Goal: Task Accomplishment & Management: Complete application form

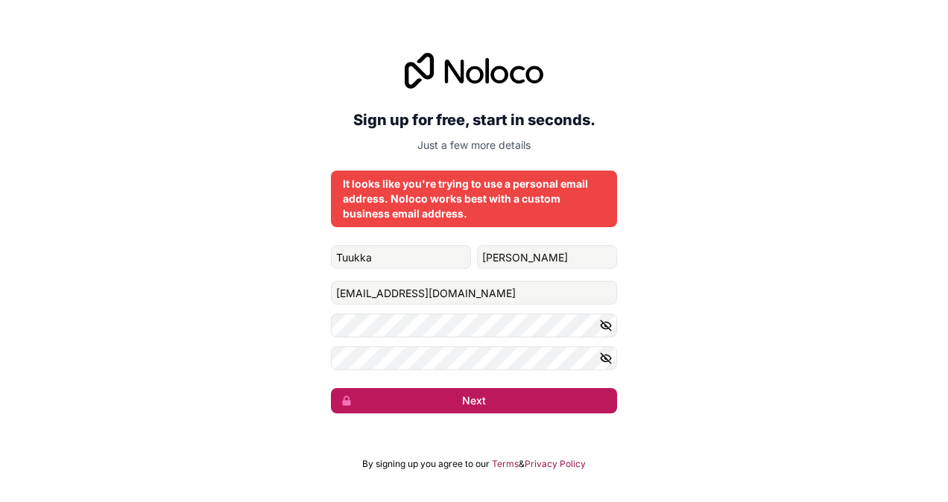
click at [423, 408] on button "Next" at bounding box center [474, 400] width 286 height 25
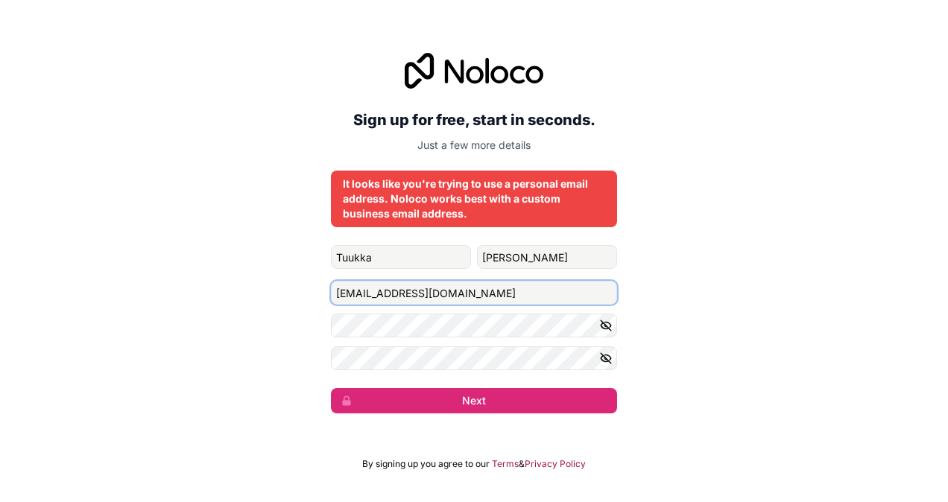
drag, startPoint x: 475, startPoint y: 300, endPoint x: 411, endPoint y: 291, distance: 64.7
click at [411, 291] on input "[EMAIL_ADDRESS][DOMAIN_NAME]" at bounding box center [474, 293] width 286 height 24
type input "i"
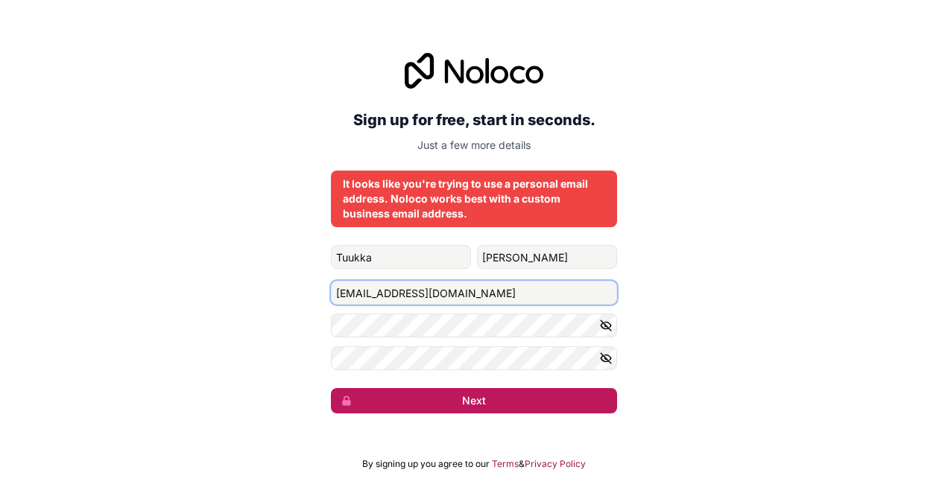
type input "[EMAIL_ADDRESS][DOMAIN_NAME]"
click at [486, 396] on button "Next" at bounding box center [474, 400] width 286 height 25
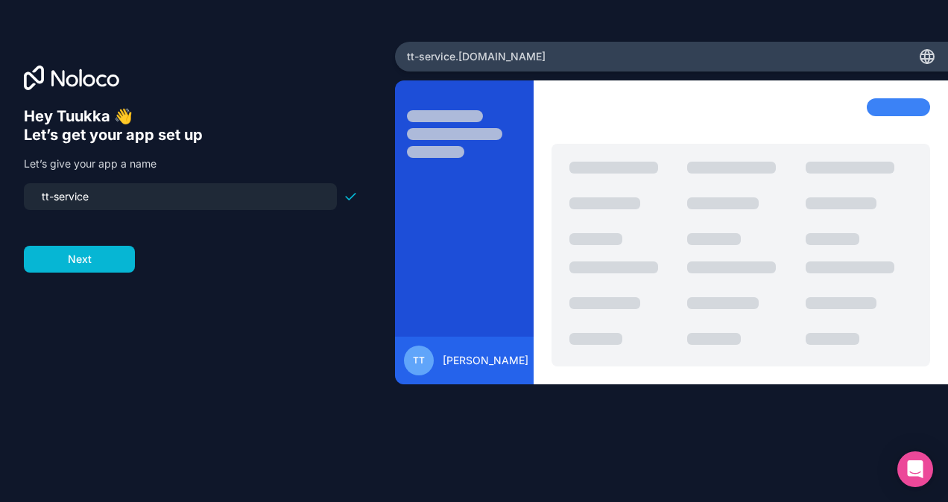
drag, startPoint x: 116, startPoint y: 185, endPoint x: 2, endPoint y: 197, distance: 113.9
click at [2, 197] on div "Hey [PERSON_NAME] 👋 Let’s get your app set up Let’s give your app a name tt-ser…" at bounding box center [197, 251] width 395 height 419
click at [86, 267] on button "Next" at bounding box center [79, 259] width 111 height 27
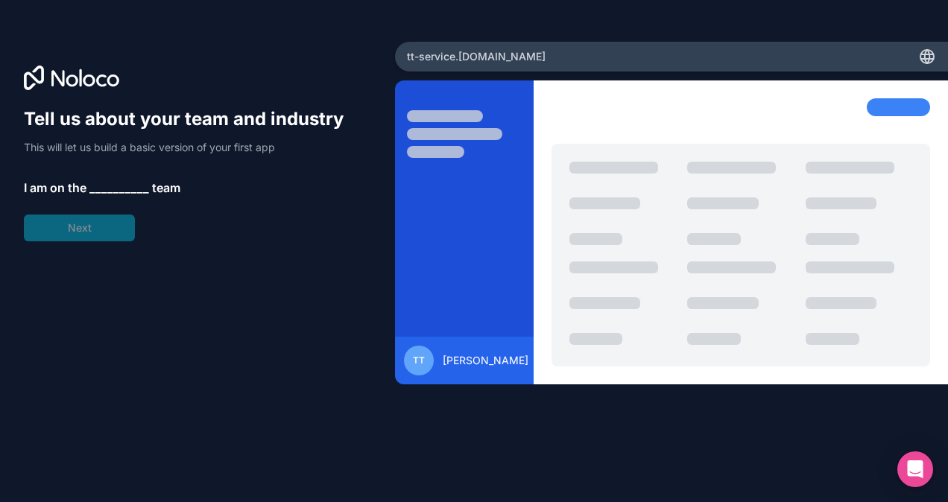
click at [106, 193] on span "__________" at bounding box center [119, 188] width 60 height 18
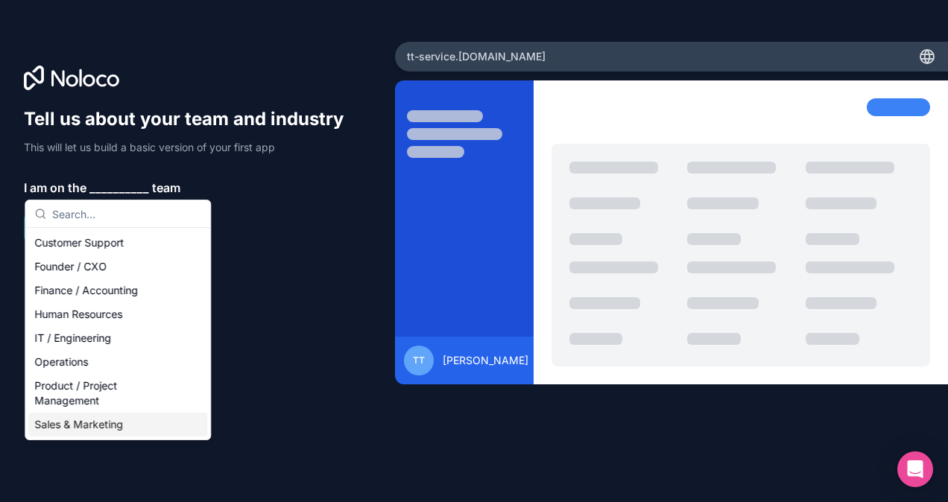
drag, startPoint x: 108, startPoint y: 373, endPoint x: 95, endPoint y: 429, distance: 57.3
click at [95, 429] on div "Customer Support Founder / CXO Finance / Accounting Human Resources IT / Engine…" at bounding box center [117, 334] width 179 height 206
click at [96, 416] on div "Sales & Marketing" at bounding box center [117, 425] width 179 height 24
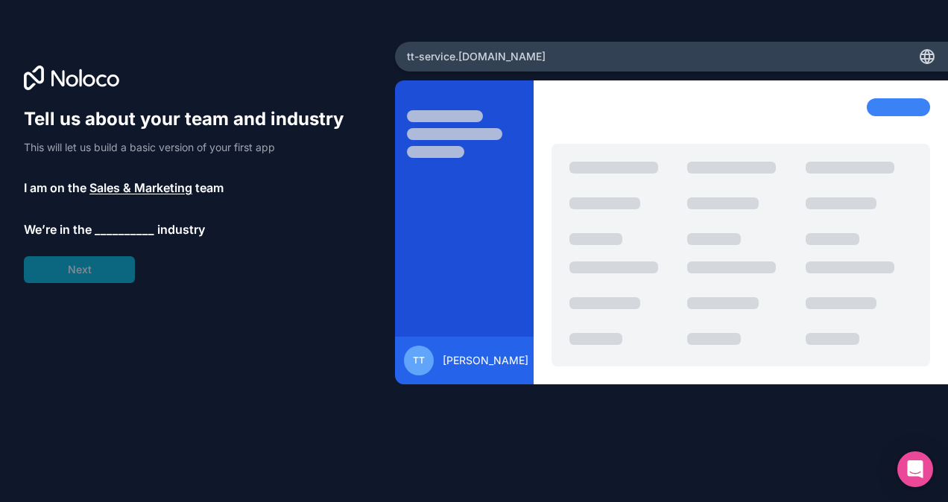
click at [107, 236] on span "__________" at bounding box center [125, 230] width 60 height 18
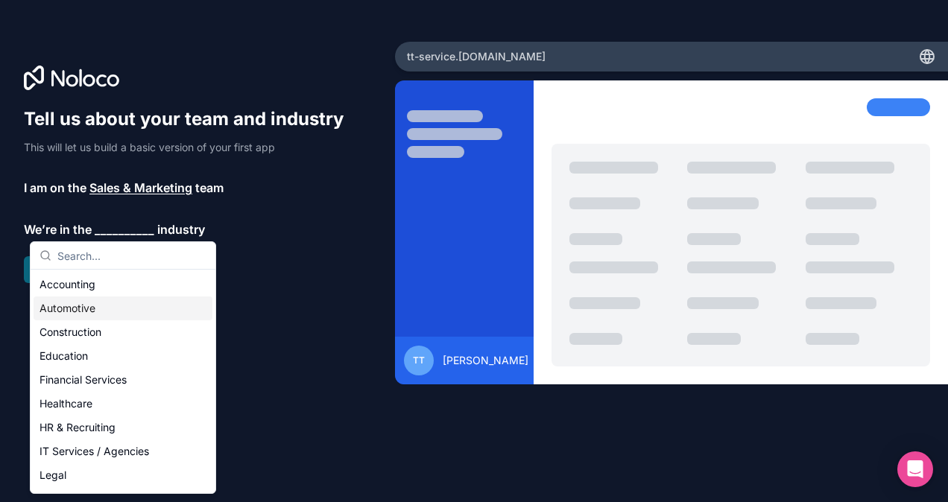
click at [110, 301] on div "Automotive" at bounding box center [123, 309] width 179 height 24
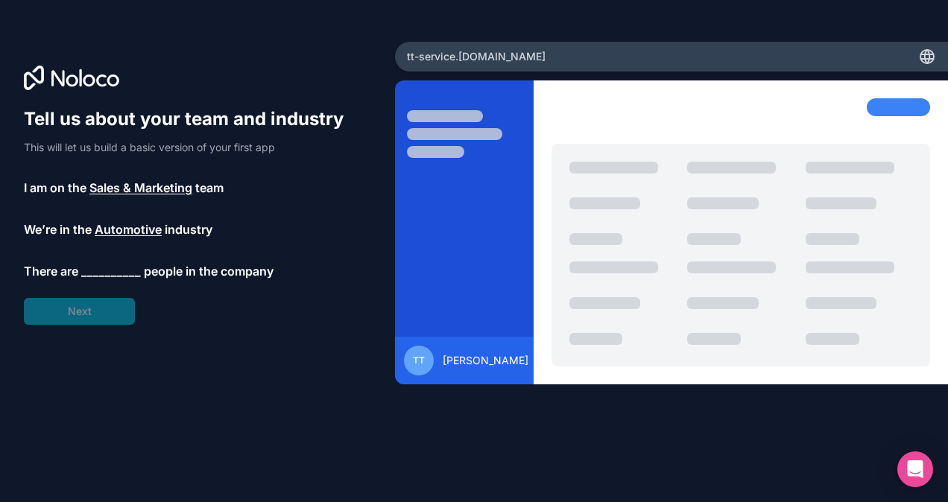
click at [95, 271] on span "__________" at bounding box center [111, 271] width 60 height 18
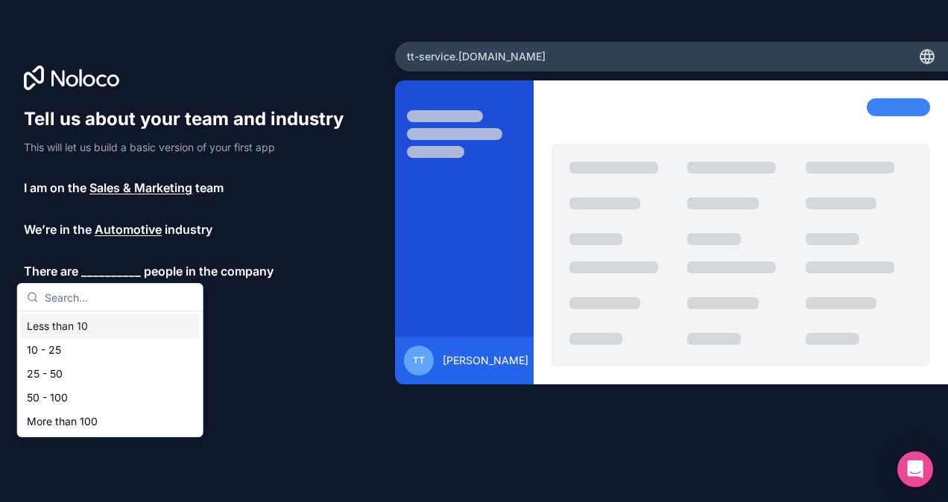
click at [108, 332] on div "Less than 10" at bounding box center [110, 327] width 179 height 24
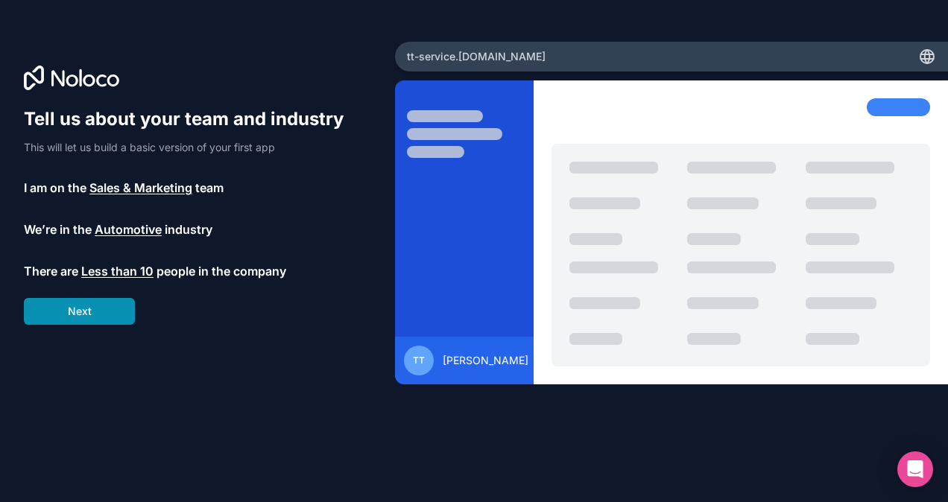
click at [94, 317] on button "Next" at bounding box center [79, 311] width 111 height 27
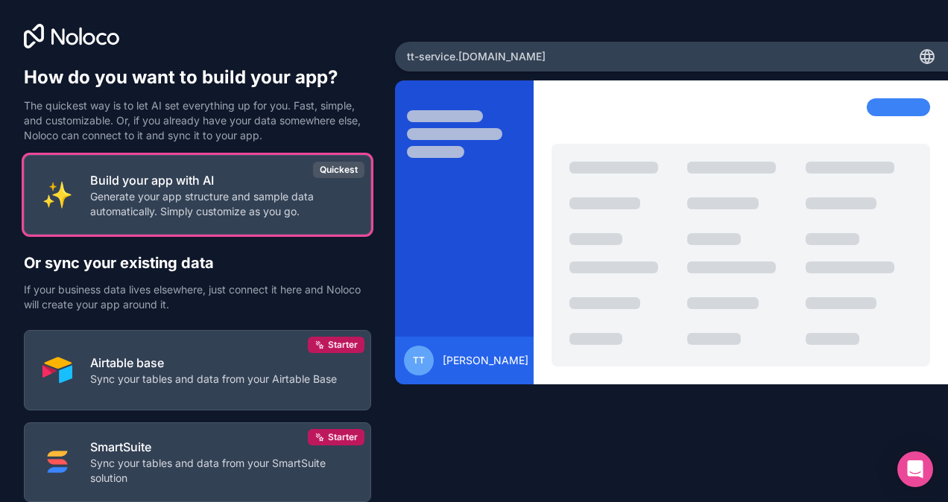
scroll to position [100, 0]
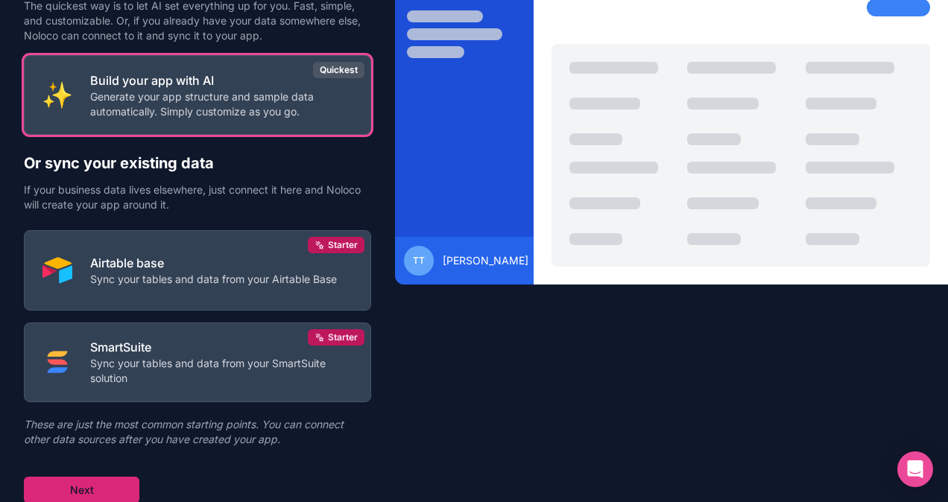
click at [92, 484] on button "Next" at bounding box center [82, 490] width 116 height 27
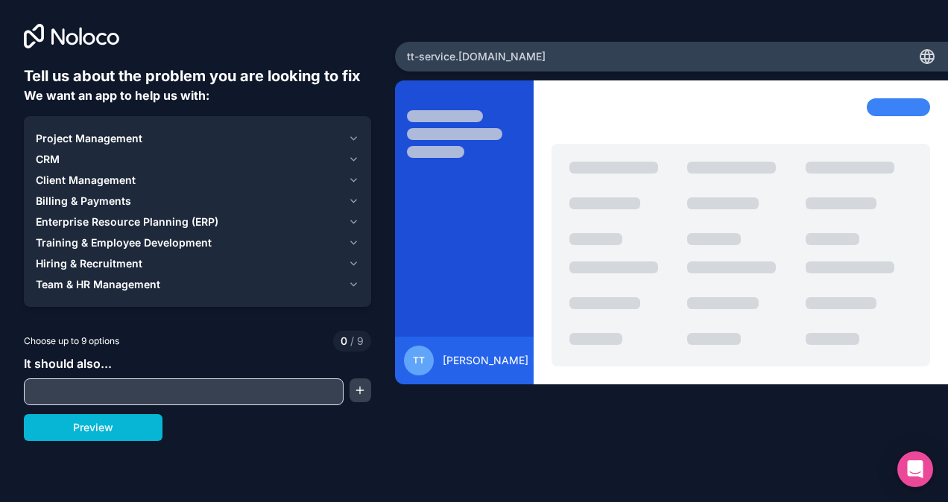
click at [195, 379] on div at bounding box center [184, 392] width 320 height 27
click at [189, 392] on input "text" at bounding box center [184, 392] width 312 height 21
click at [108, 439] on button "Preview" at bounding box center [93, 427] width 139 height 27
click at [93, 138] on span "Project Management" at bounding box center [89, 138] width 107 height 15
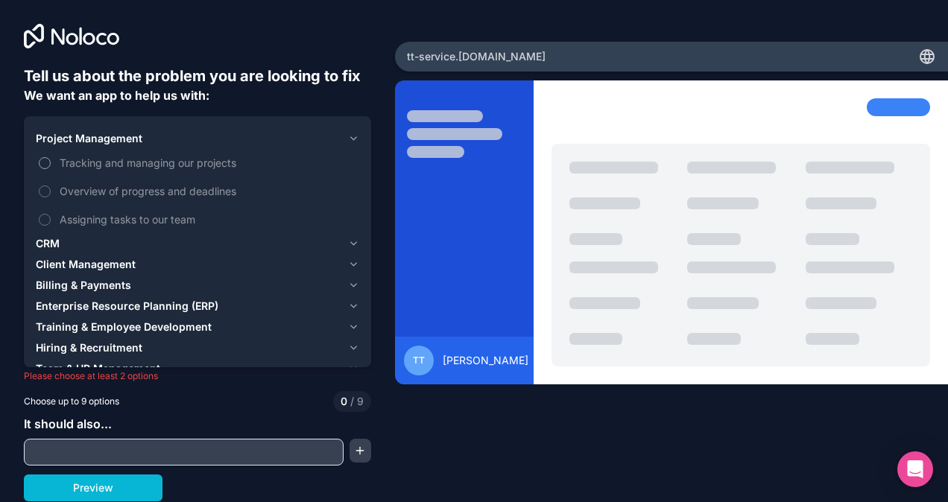
click at [43, 160] on button "Tracking and managing our projects" at bounding box center [45, 163] width 12 height 12
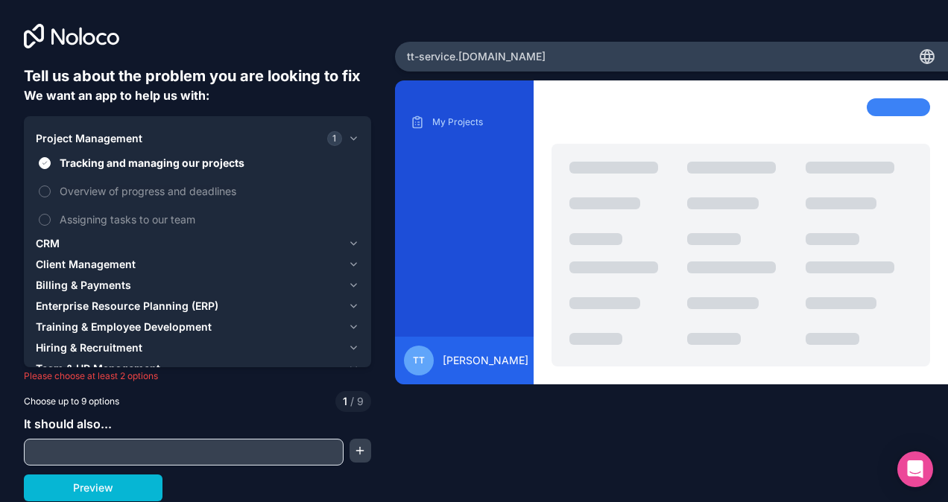
click at [66, 261] on span "Client Management" at bounding box center [86, 264] width 100 height 15
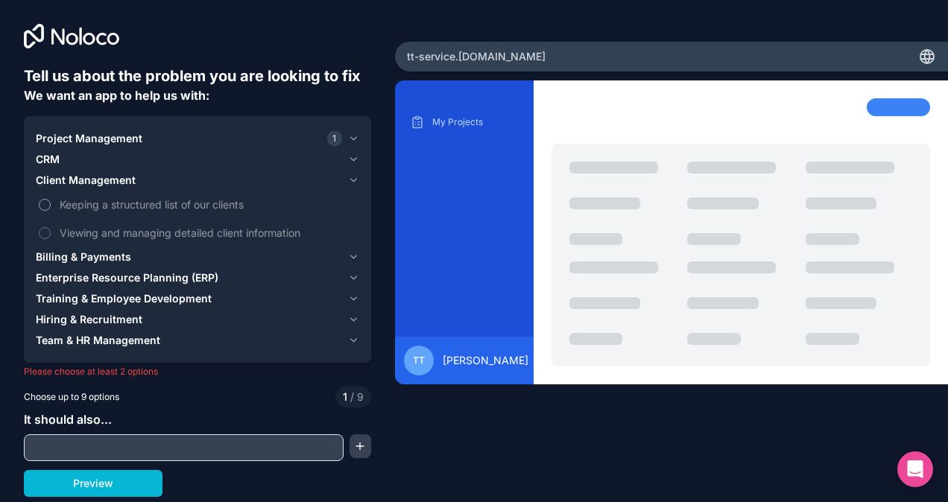
click at [51, 205] on label "Keeping a structured list of our clients" at bounding box center [197, 205] width 323 height 28
click at [51, 205] on button "Keeping a structured list of our clients" at bounding box center [45, 205] width 12 height 12
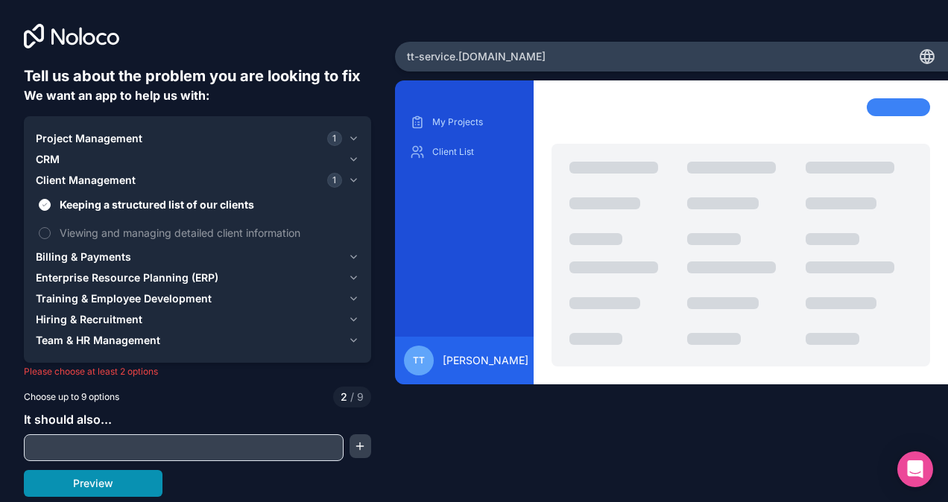
click at [115, 484] on button "Preview" at bounding box center [93, 483] width 139 height 27
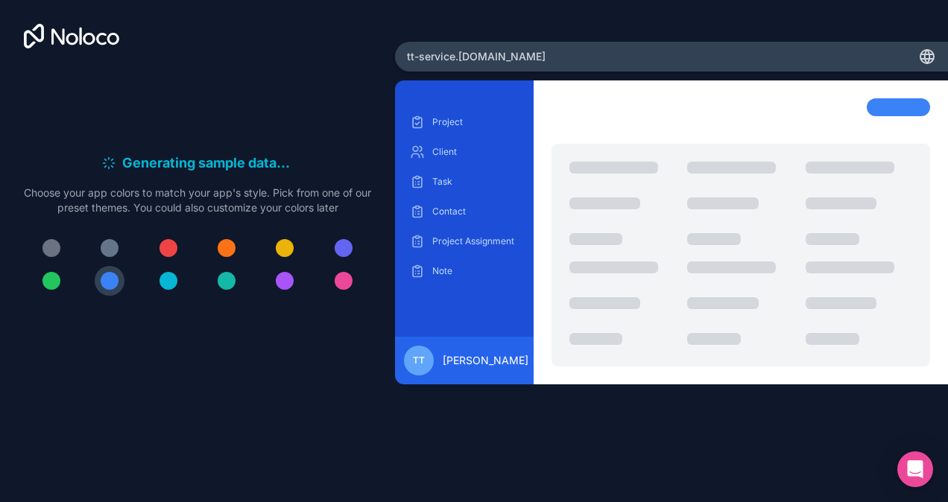
click at [283, 283] on div at bounding box center [285, 281] width 18 height 18
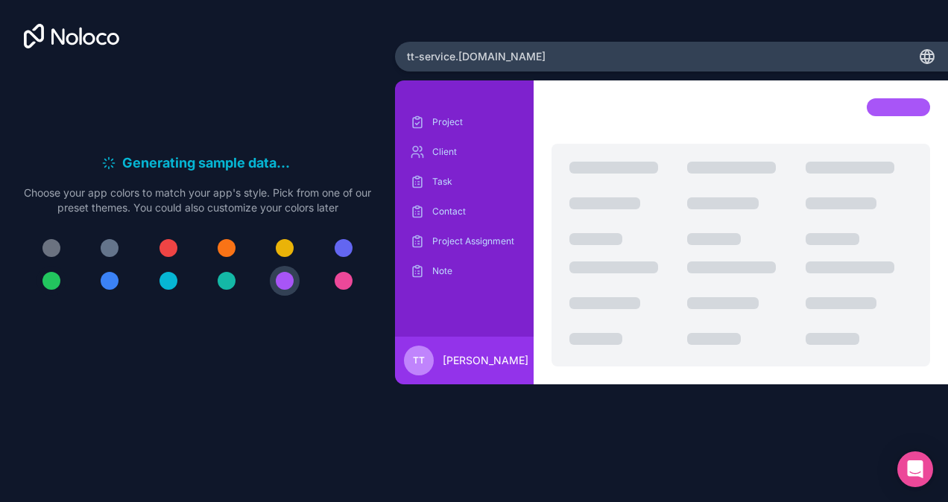
click at [54, 285] on div at bounding box center [51, 281] width 18 height 18
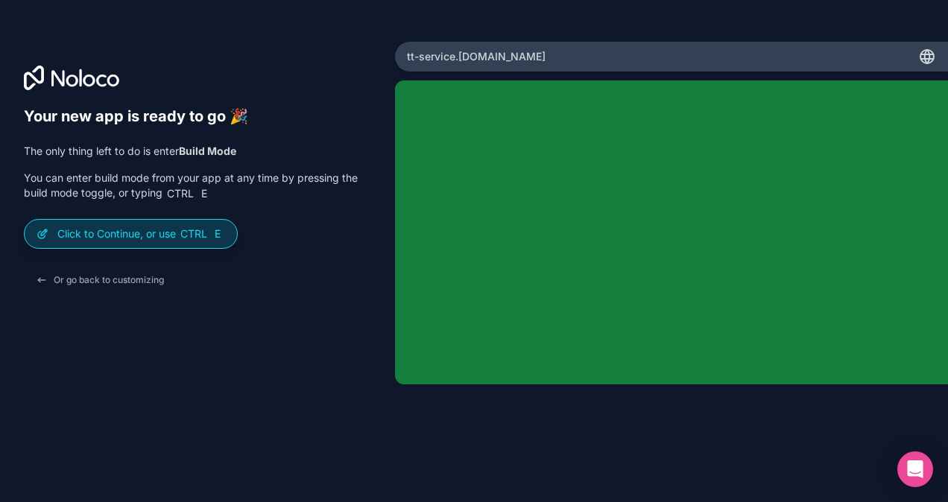
click at [154, 248] on div "Click to Continue, or use Ctrl E" at bounding box center [131, 234] width 212 height 28
